Goal: Information Seeking & Learning: Find specific fact

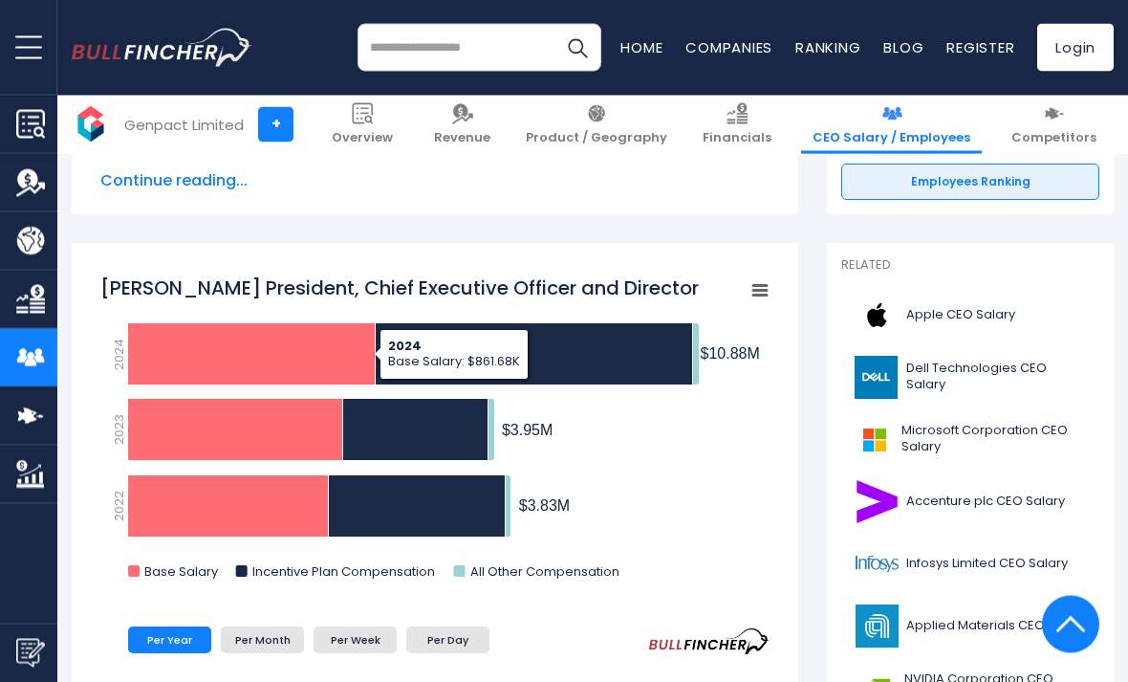
scroll to position [426, 0]
click at [195, 363] on icon "Balkrishan Kalra President, Chief Executive Officer and Director" at bounding box center [252, 354] width 248 height 62
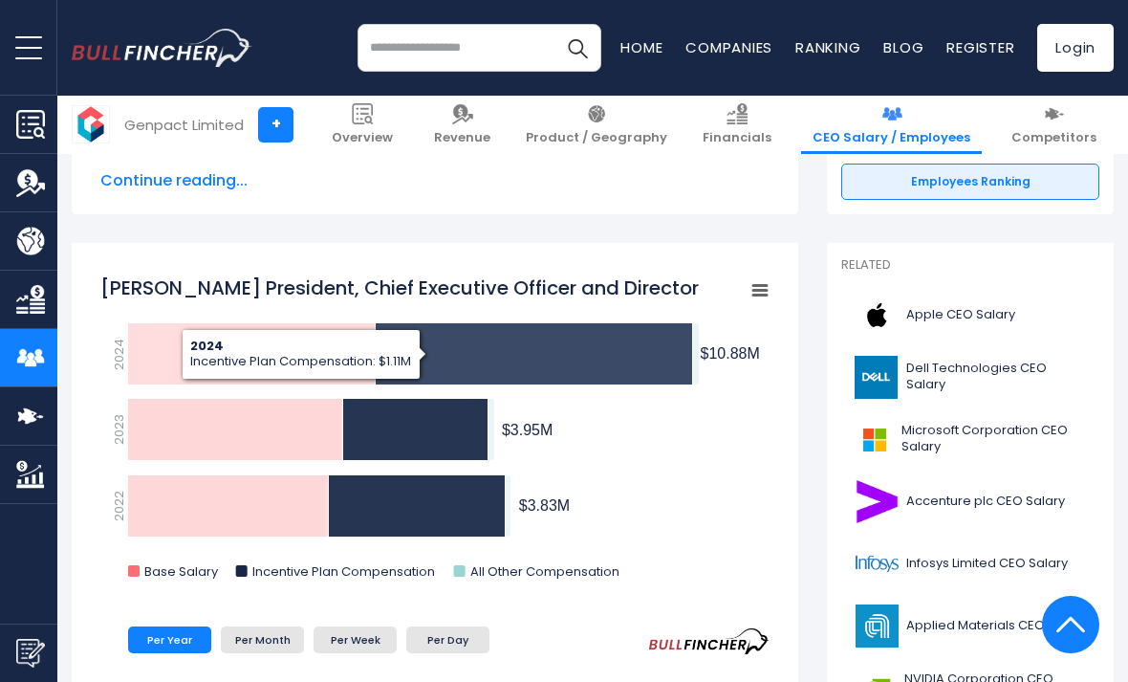
click at [655, 332] on icon "Balkrishan Kalra President, Chief Executive Officer and Director" at bounding box center [534, 354] width 317 height 62
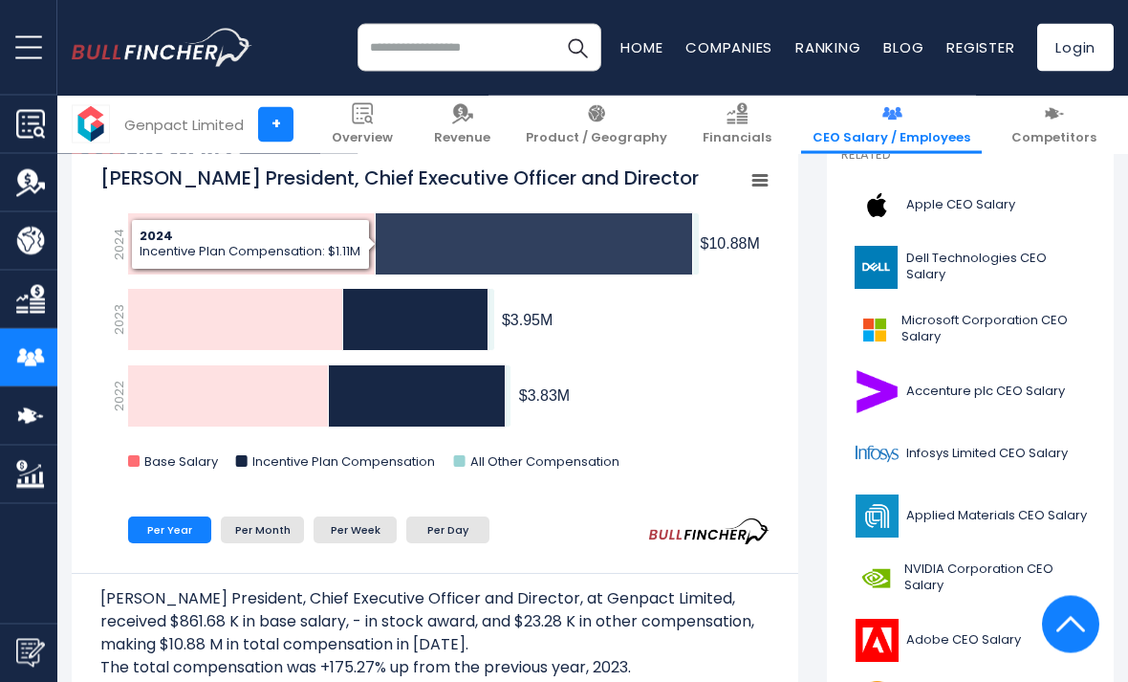
scroll to position [537, 0]
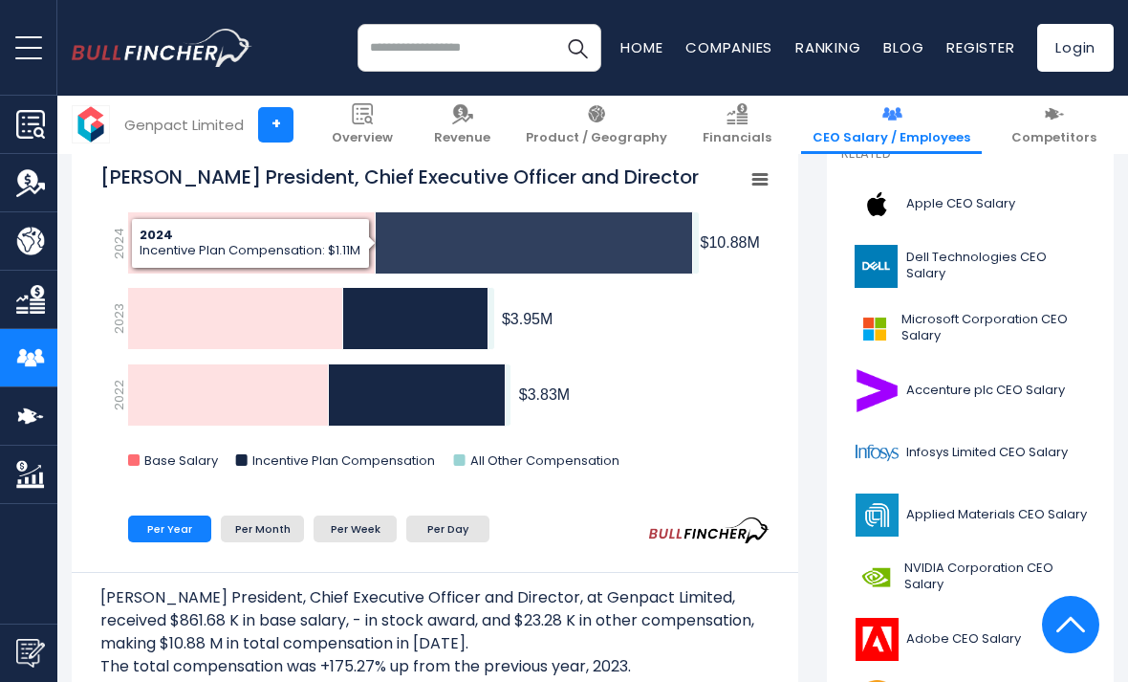
click at [581, 460] on text "All Other Compensation" at bounding box center [544, 460] width 149 height 18
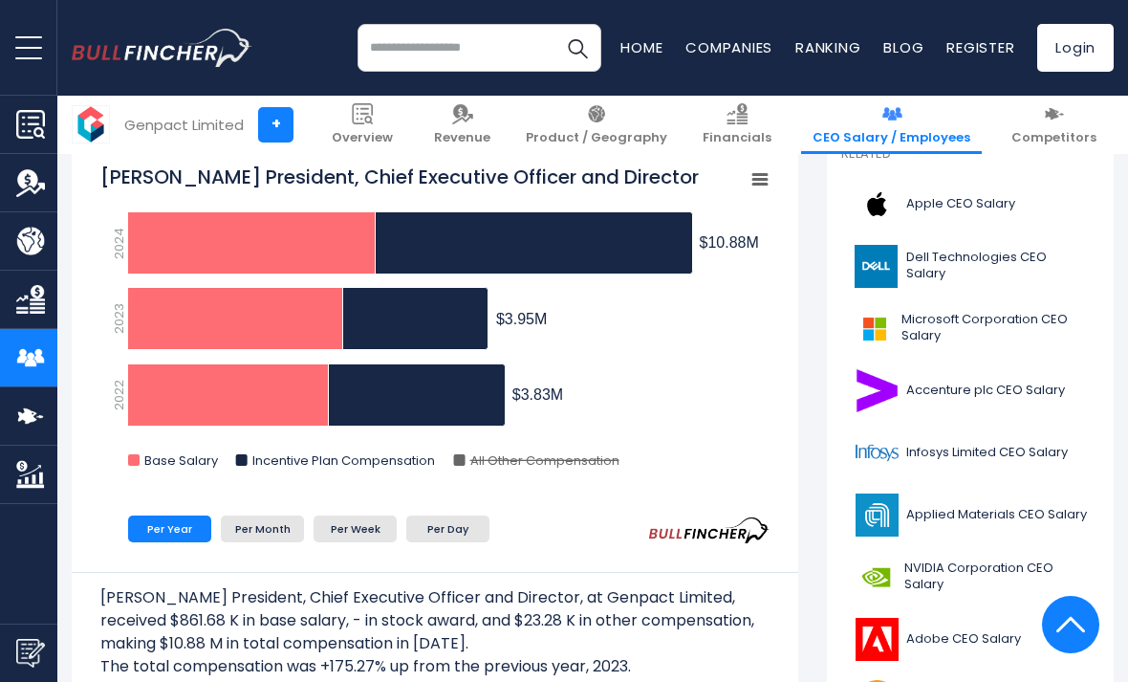
click at [584, 466] on text "All Other Compensation" at bounding box center [544, 460] width 149 height 18
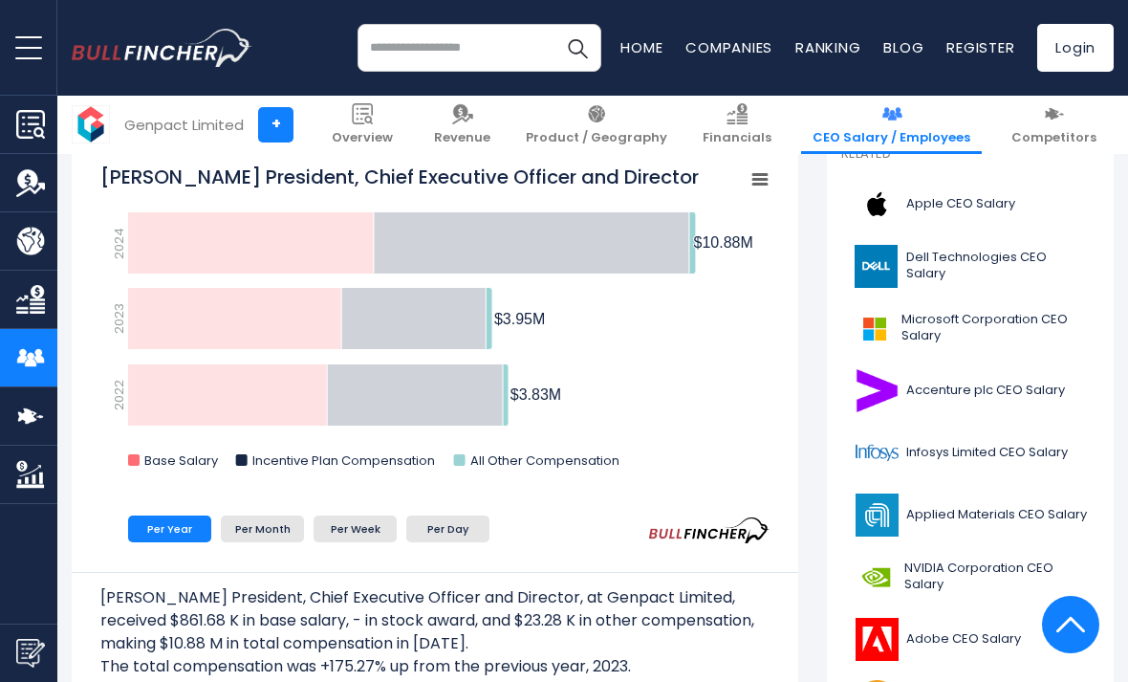
click at [586, 453] on text "All Other Compensation" at bounding box center [544, 460] width 149 height 18
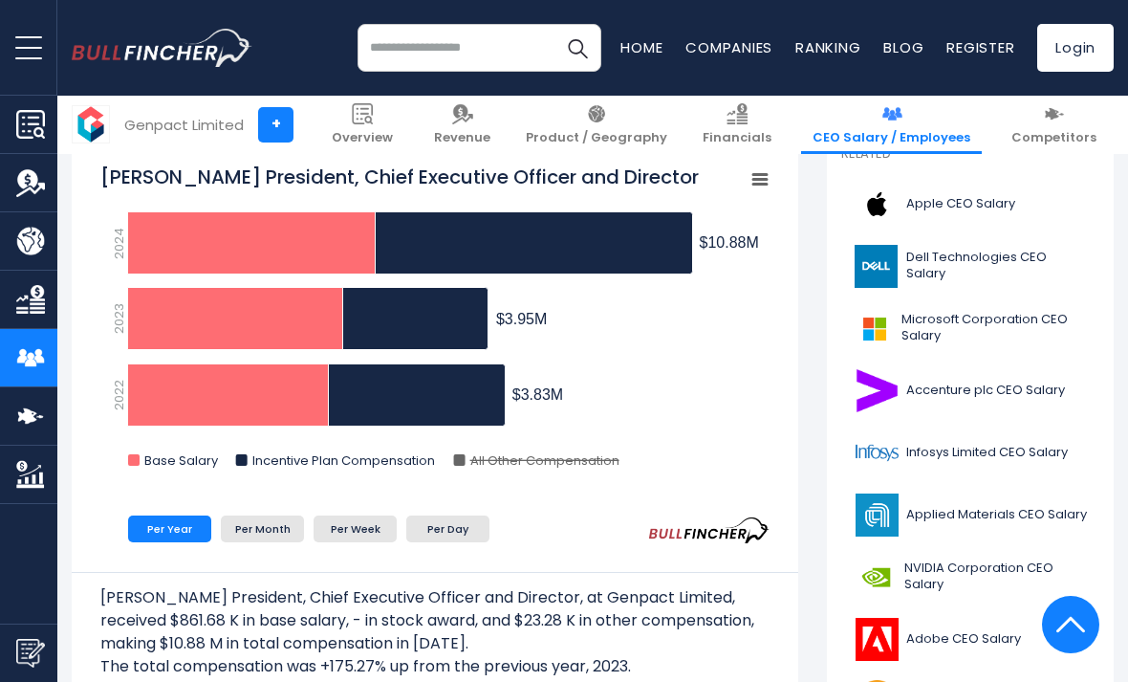
click at [591, 462] on text "All Other Compensation" at bounding box center [544, 460] width 149 height 18
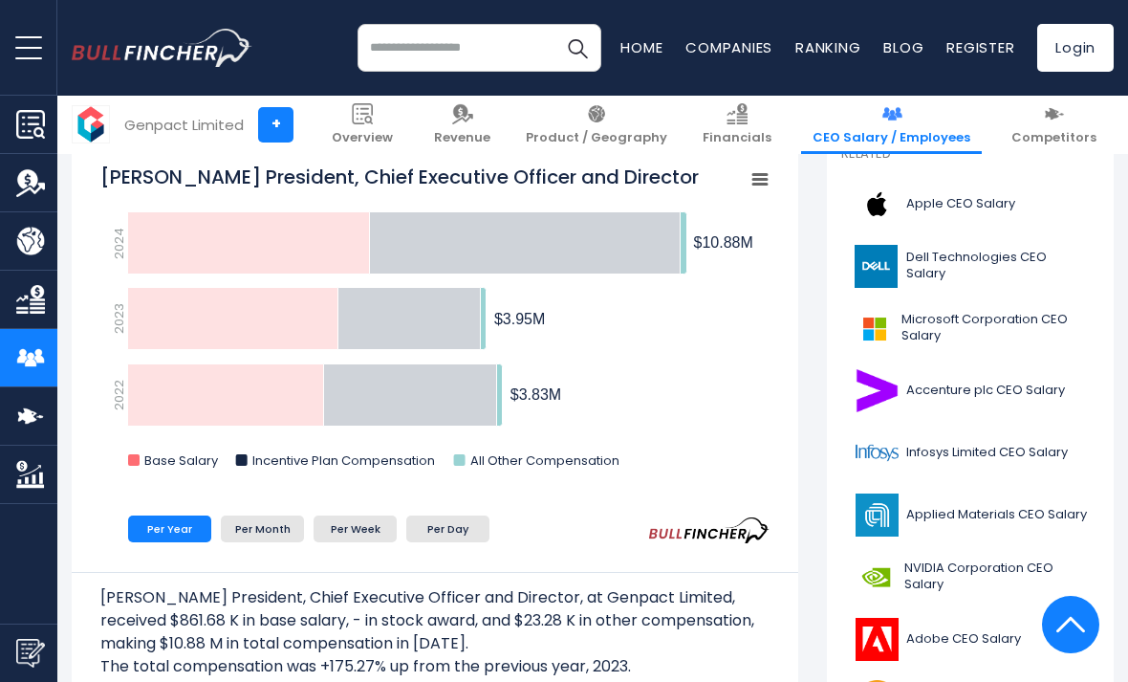
click at [606, 463] on text "All Other Compensation" at bounding box center [544, 460] width 149 height 18
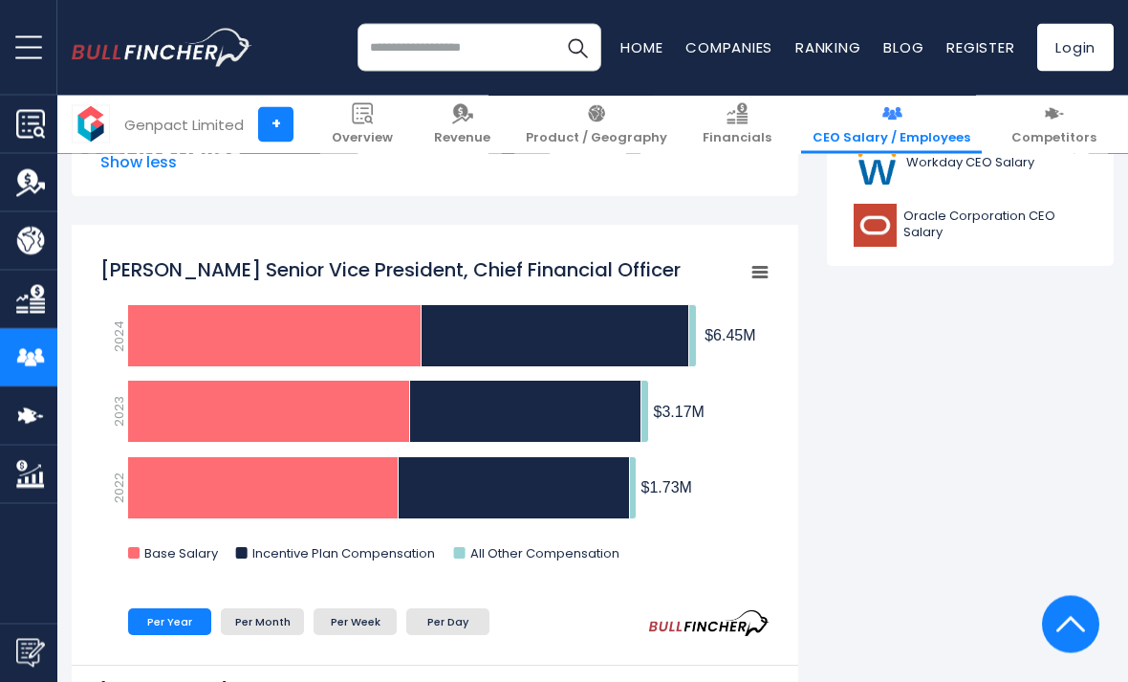
scroll to position [1075, 0]
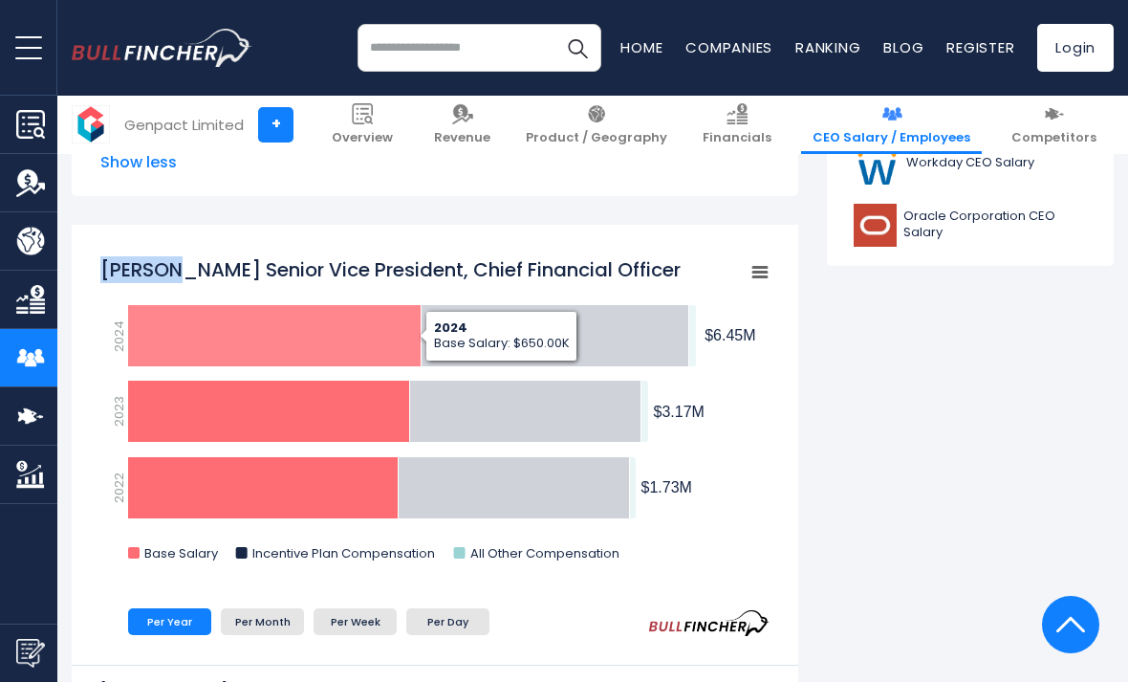
click at [125, 372] on rect "Michael Weiner Senior Vice President, Chief Financial Officer" at bounding box center [434, 414] width 669 height 335
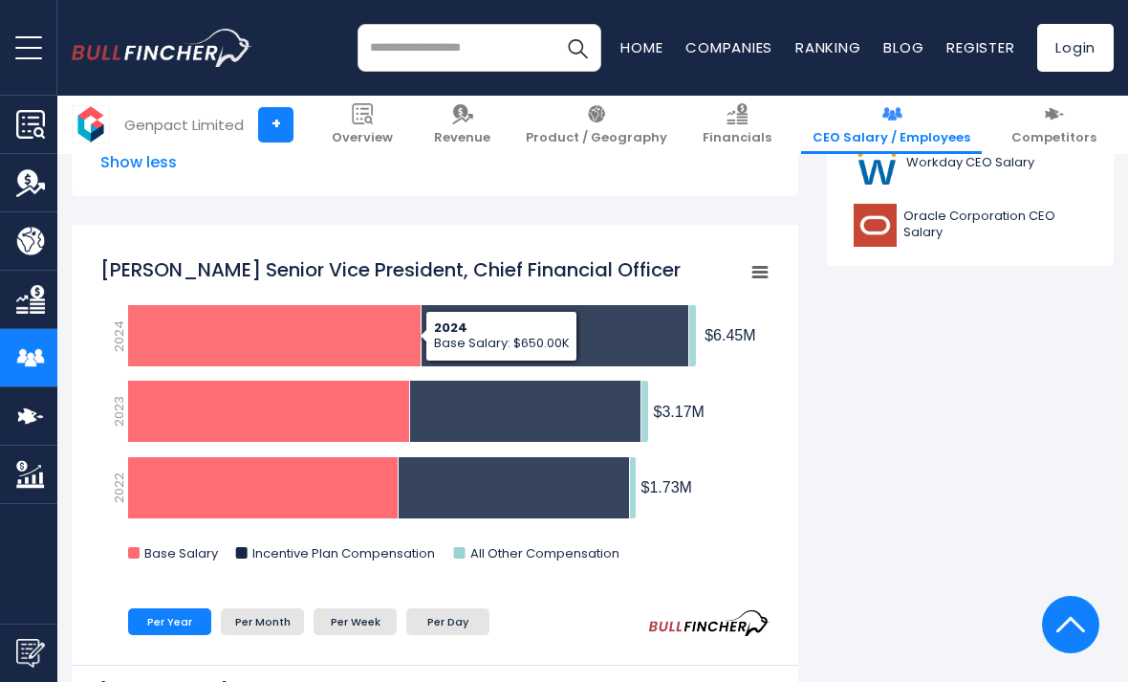
click at [180, 335] on icon "Michael Weiner Senior Vice President, Chief Financial Officer" at bounding box center [274, 336] width 293 height 62
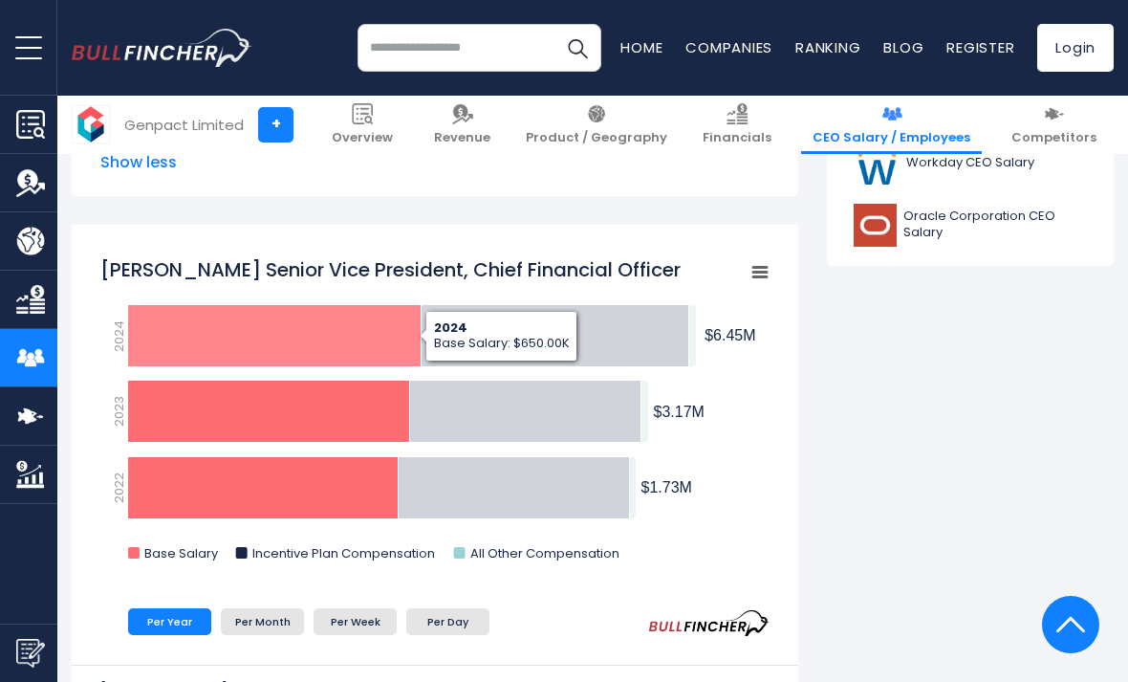
click at [169, 343] on icon "Michael Weiner Senior Vice President, Chief Financial Officer" at bounding box center [274, 336] width 293 height 62
click at [186, 343] on icon "Michael Weiner Senior Vice President, Chief Financial Officer" at bounding box center [274, 336] width 293 height 62
click at [625, 329] on icon "Michael Weiner Senior Vice President, Chief Financial Officer" at bounding box center [556, 336] width 268 height 62
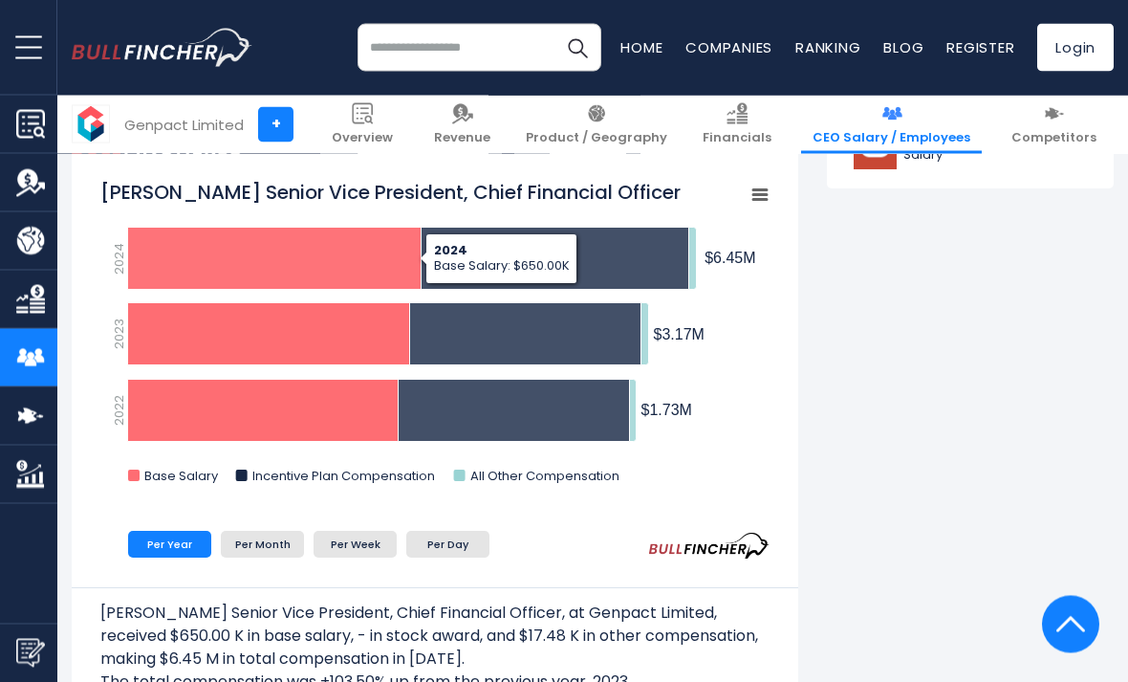
scroll to position [1153, 0]
click at [143, 270] on icon "Michael Weiner Senior Vice President, Chief Financial Officer" at bounding box center [274, 258] width 293 height 62
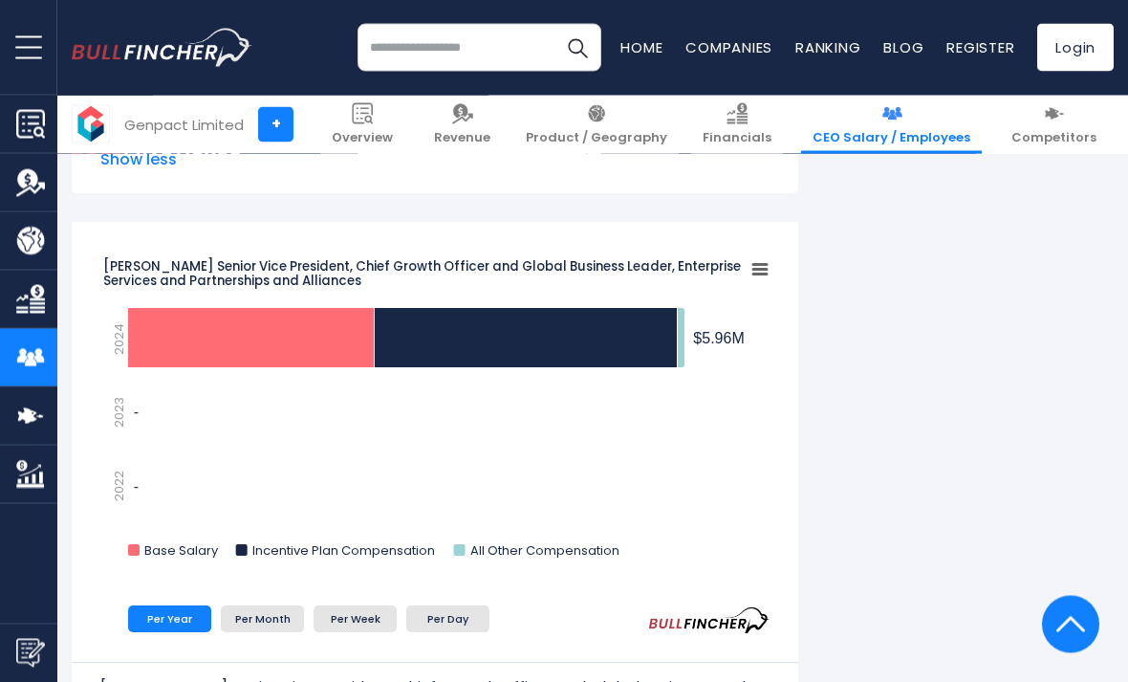
scroll to position [1709, 0]
click at [149, 323] on icon "Riju Vashisht Senior Vice President, Chief Growth Officer and Global Business L…" at bounding box center [251, 338] width 247 height 60
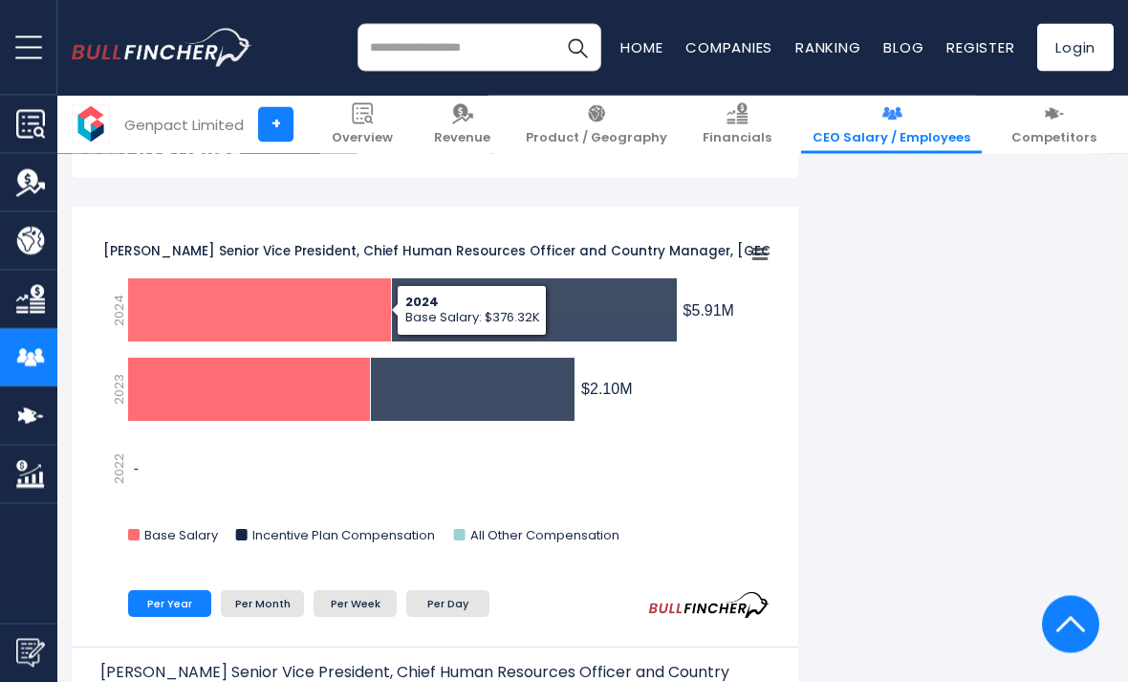
scroll to position [2355, 0]
click at [145, 310] on icon "Piyush Mehta Senior Vice President, Chief Human Resources Officer and Country M…" at bounding box center [260, 310] width 264 height 64
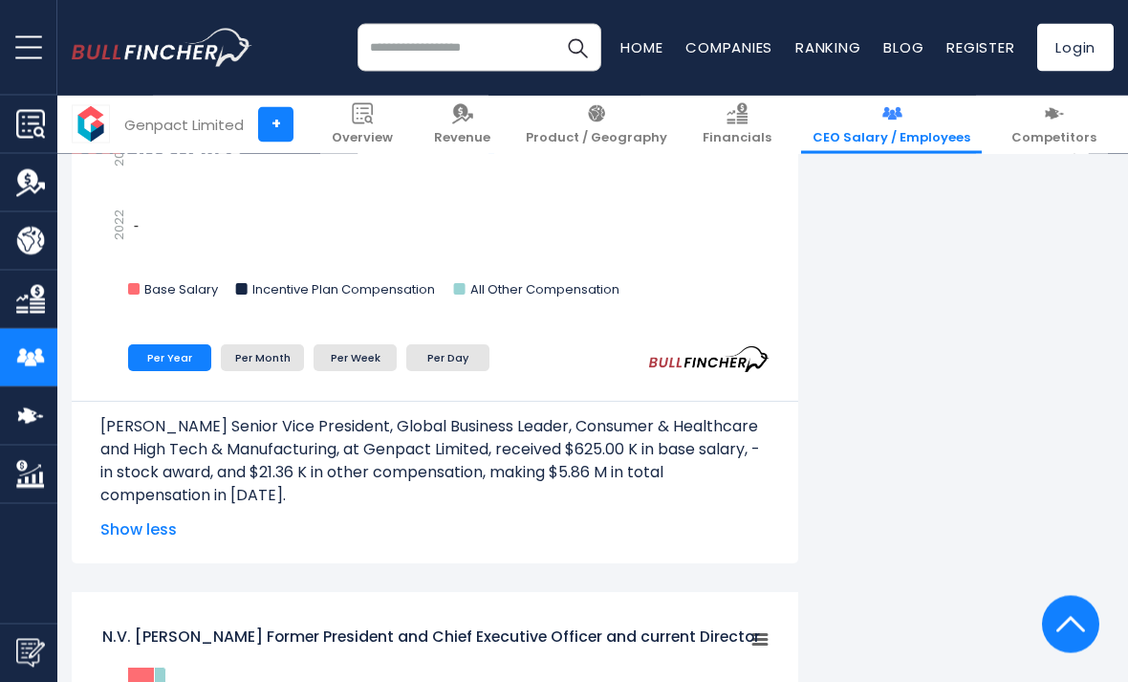
scroll to position [3214, 0]
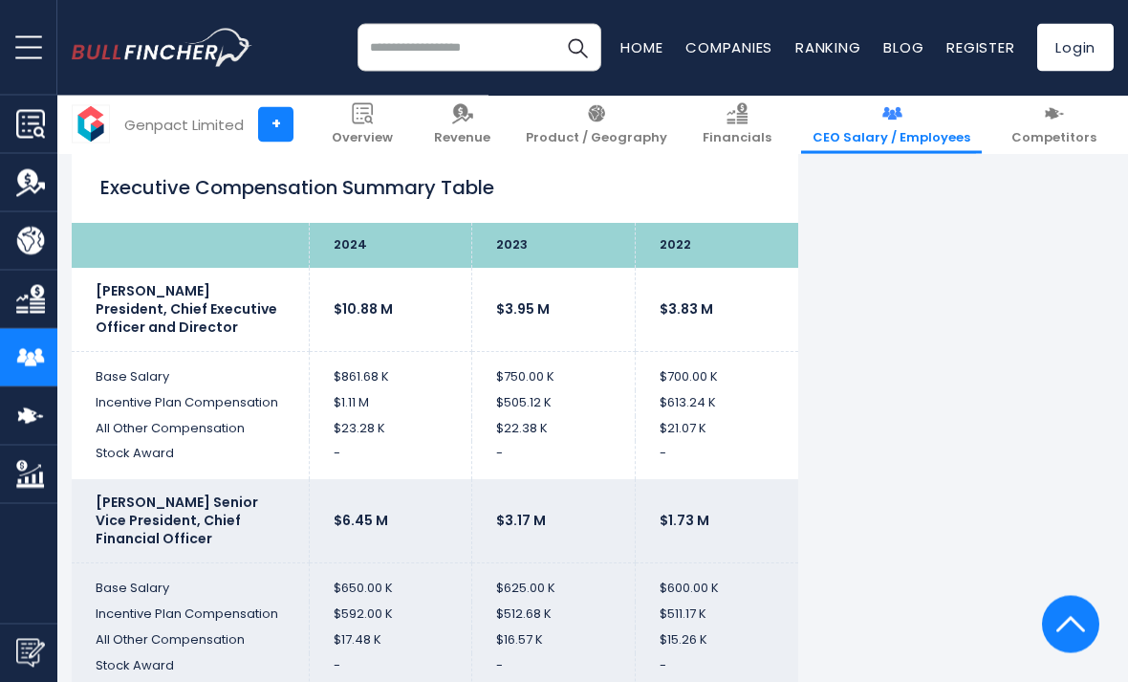
scroll to position [4295, 0]
